Goal: Find contact information: Find contact information

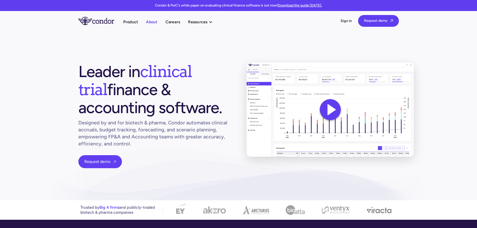
click at [148, 22] on link "About" at bounding box center [151, 22] width 11 height 7
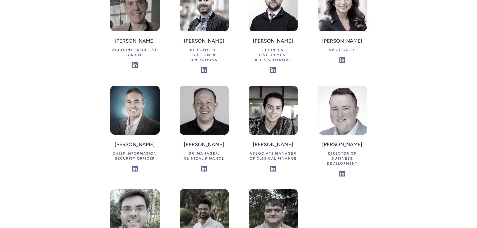
scroll to position [1426, 0]
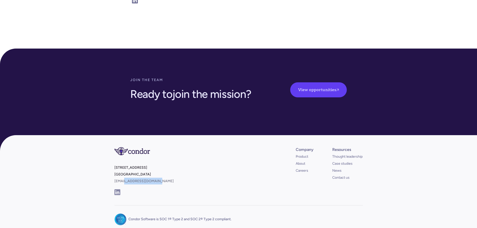
drag, startPoint x: 162, startPoint y: 142, endPoint x: 124, endPoint y: 144, distance: 38.1
click at [124, 164] on p "[STREET_ADDRESS] [EMAIL_ADDRESS][DOMAIN_NAME]" at bounding box center [176, 176] width 122 height 24
copy link "[DOMAIN_NAME]"
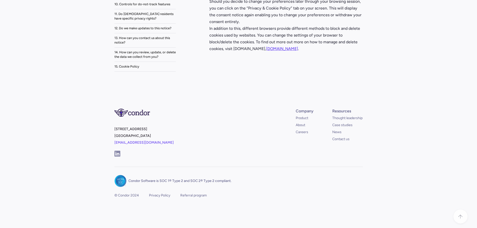
scroll to position [4209, 0]
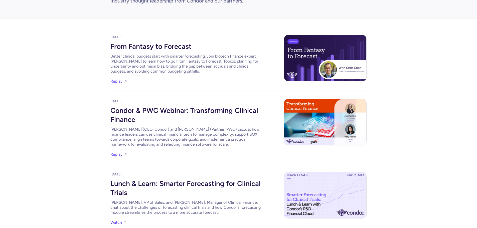
scroll to position [75, 0]
